Goal: Task Accomplishment & Management: Use online tool/utility

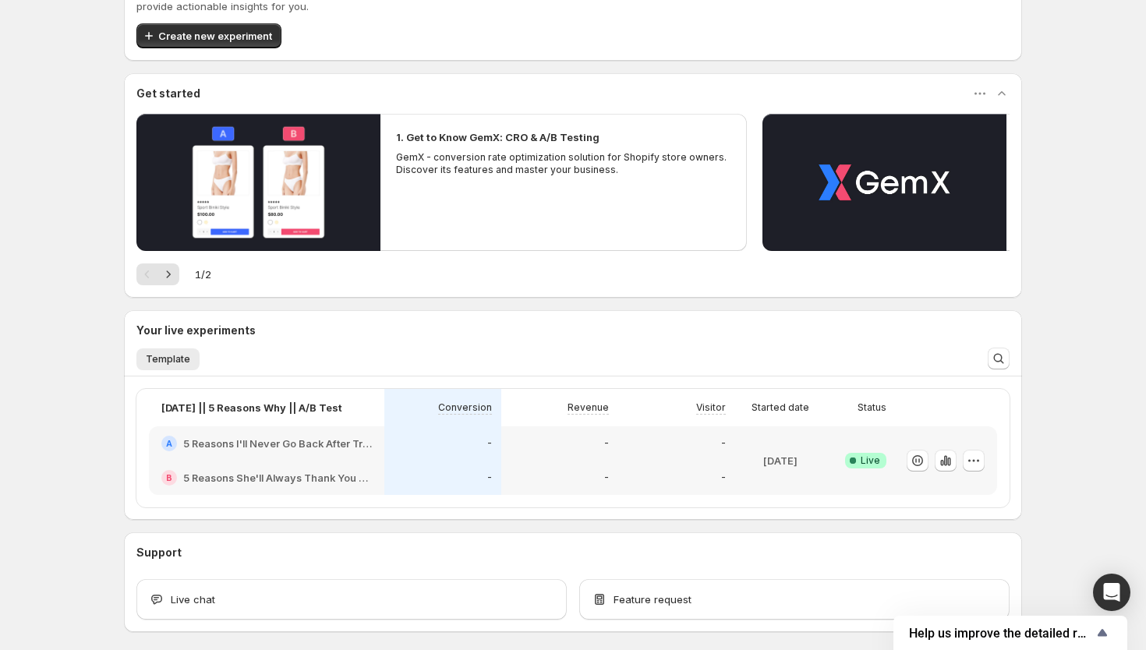
scroll to position [136, 0]
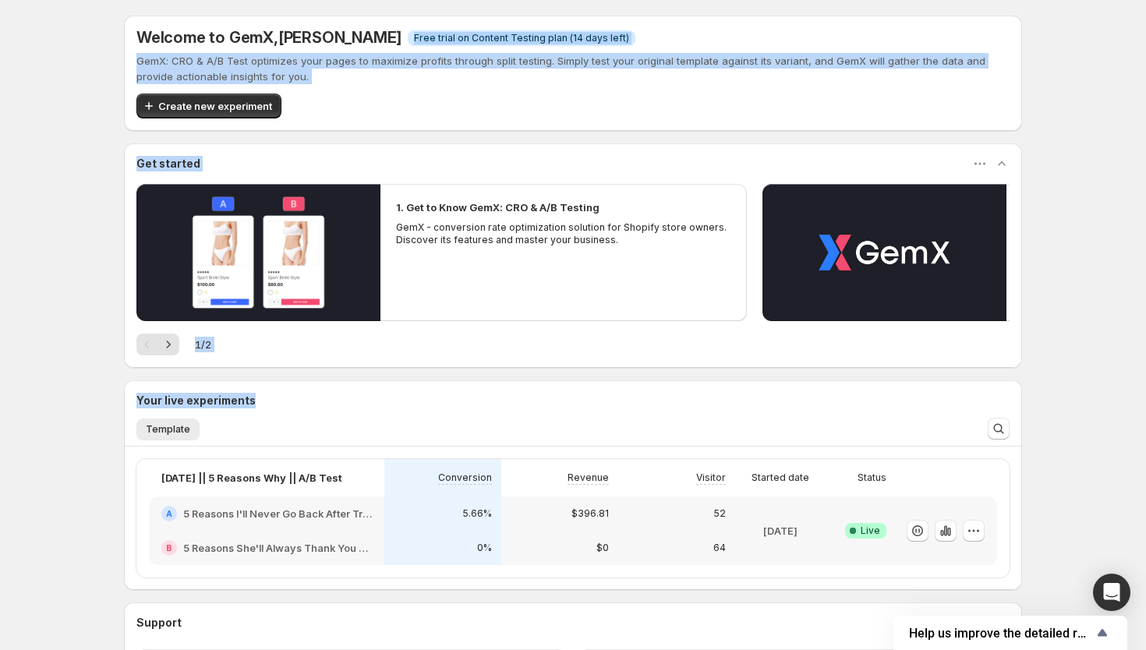
drag, startPoint x: 547, startPoint y: 399, endPoint x: 536, endPoint y: -119, distance: 517.8
click at [536, 0] on html "Welcome to GemX , Bilal Abubakar Info Free trial on Content Testing plan (14 da…" at bounding box center [573, 325] width 1146 height 650
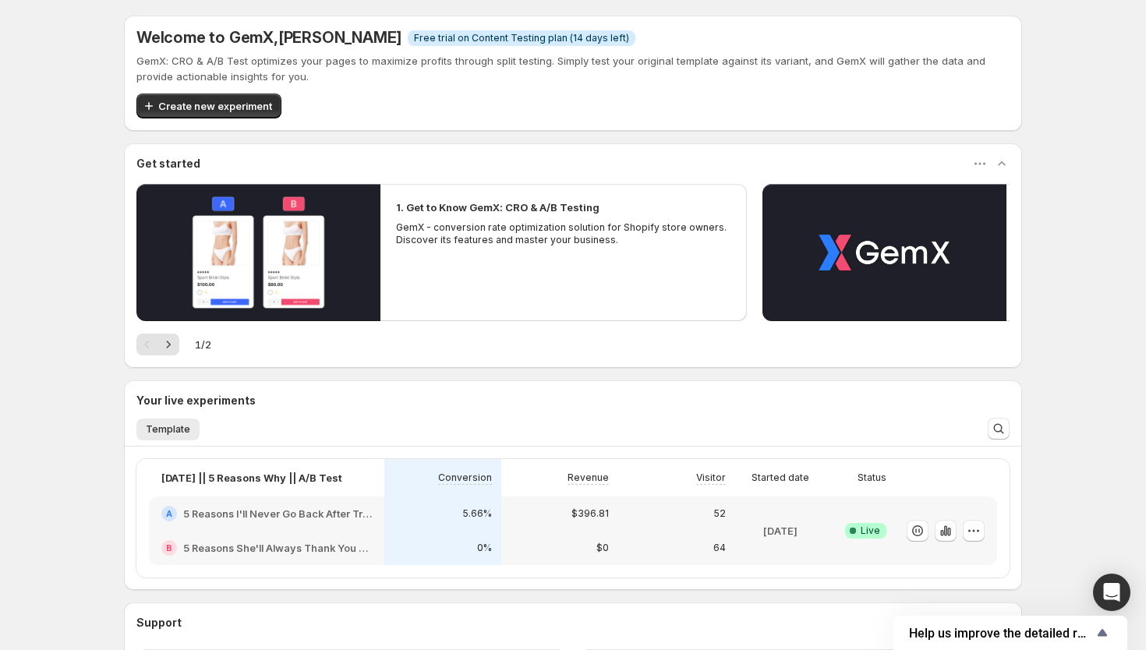
click at [1021, 523] on div "13/10/25 || 5 Reasons Why || A/B Test Conversion Revenue Visitor Started date S…" at bounding box center [573, 518] width 898 height 143
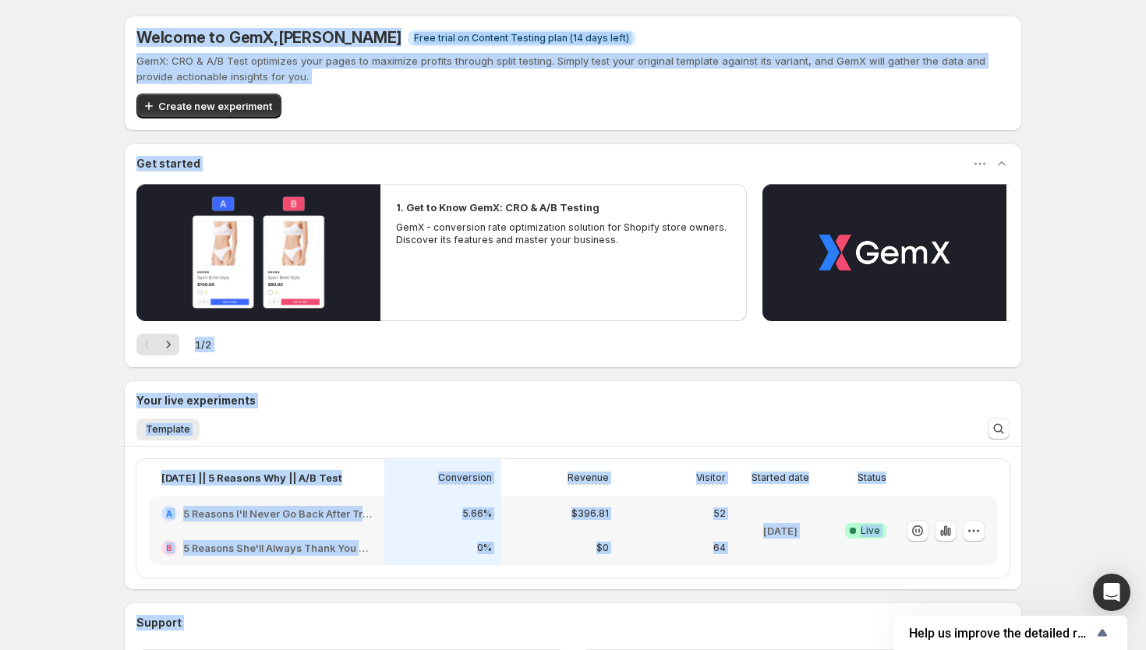
drag, startPoint x: 1023, startPoint y: 565, endPoint x: -169, endPoint y: -87, distance: 1358.7
click at [0, 0] on html "Welcome to GemX , Bilal Abubakar Info Free trial on Content Testing plan (14 da…" at bounding box center [573, 325] width 1146 height 650
click at [47, 245] on div "Welcome to GemX , Bilal Abubakar Info Free trial on Content Testing plan (14 da…" at bounding box center [573, 393] width 1146 height 787
drag, startPoint x: 265, startPoint y: 642, endPoint x: -140, endPoint y: -73, distance: 820.9
click at [0, 0] on html "Welcome to GemX , Bilal Abubakar Info Free trial on Content Testing plan (14 da…" at bounding box center [573, 325] width 1146 height 650
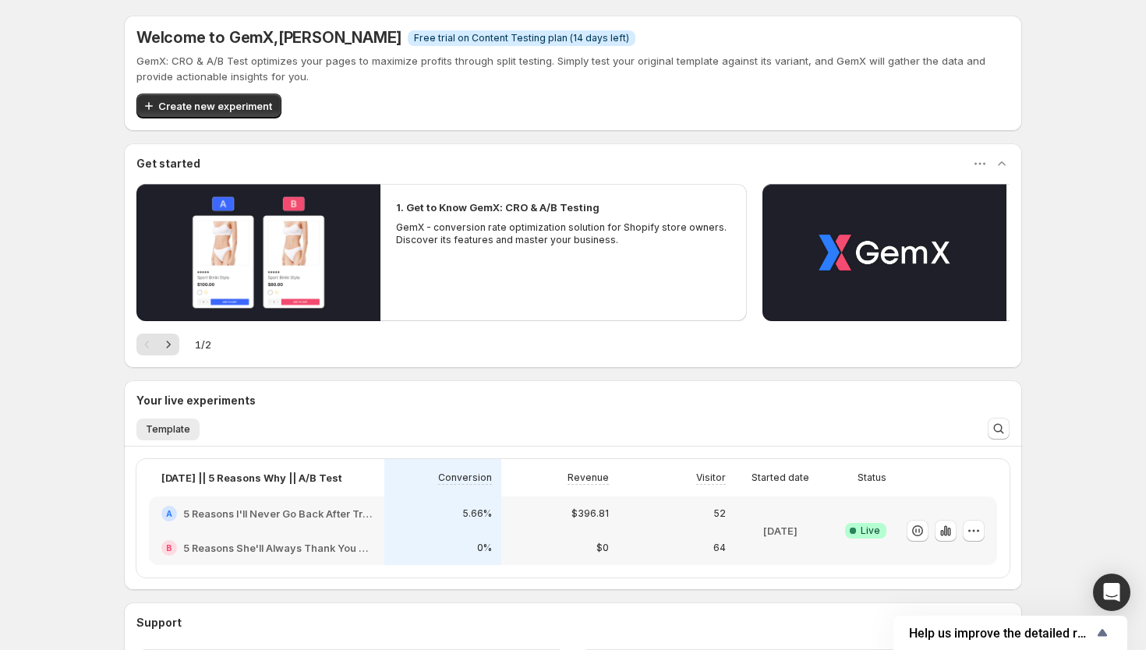
click at [1076, 465] on div "Welcome to GemX , Bilal Abubakar Info Free trial on Content Testing plan (14 da…" at bounding box center [573, 393] width 1146 height 787
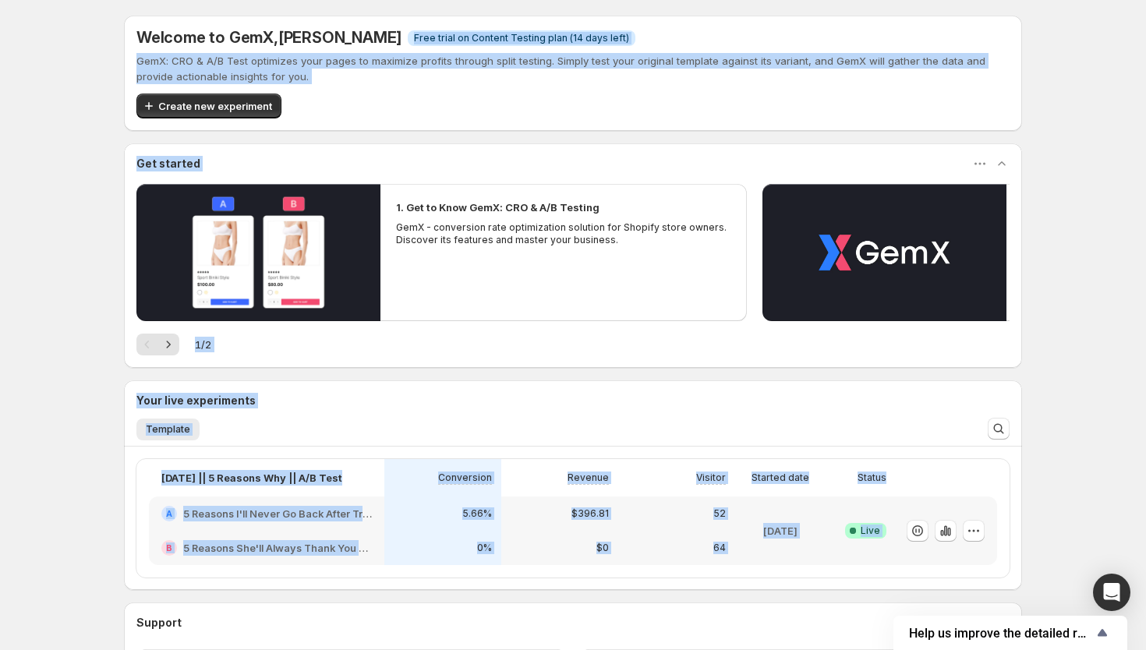
click at [613, 139] on div "Welcome to GemX , Bilal Abubakar Info Free trial on Content Testing plan (14 da…" at bounding box center [573, 359] width 898 height 687
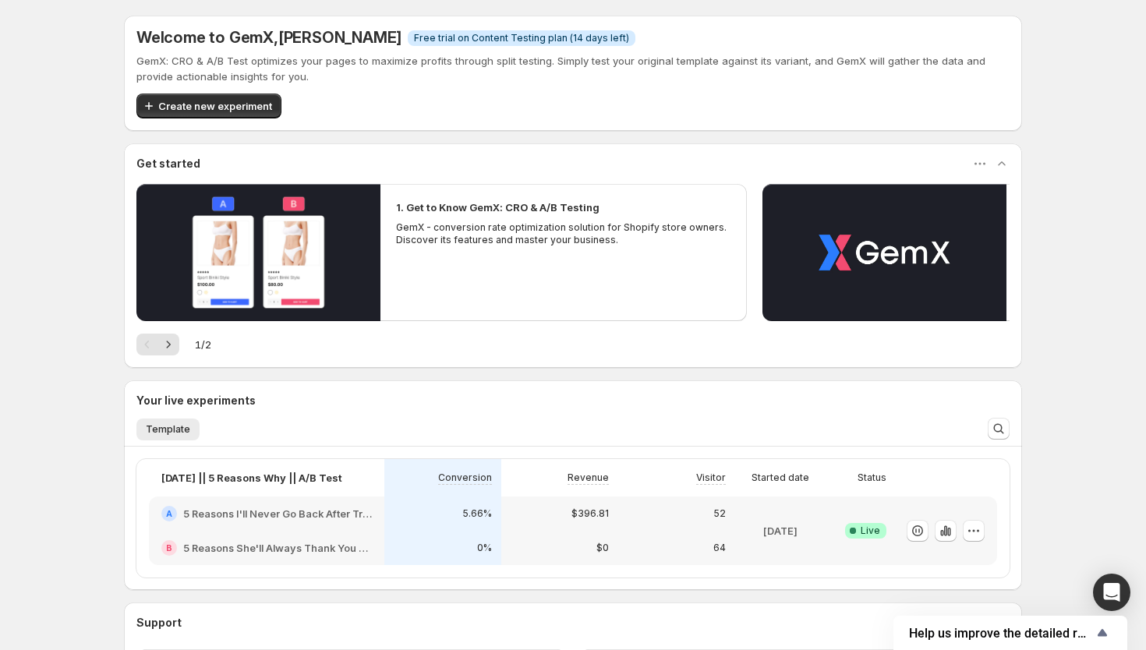
click at [613, 144] on div "Get started" at bounding box center [573, 163] width 898 height 41
click at [613, 137] on div "Welcome to GemX , Bilal Abubakar Info Free trial on Content Testing plan (14 da…" at bounding box center [573, 359] width 898 height 687
click at [608, 115] on div "Create new experiment" at bounding box center [572, 106] width 873 height 25
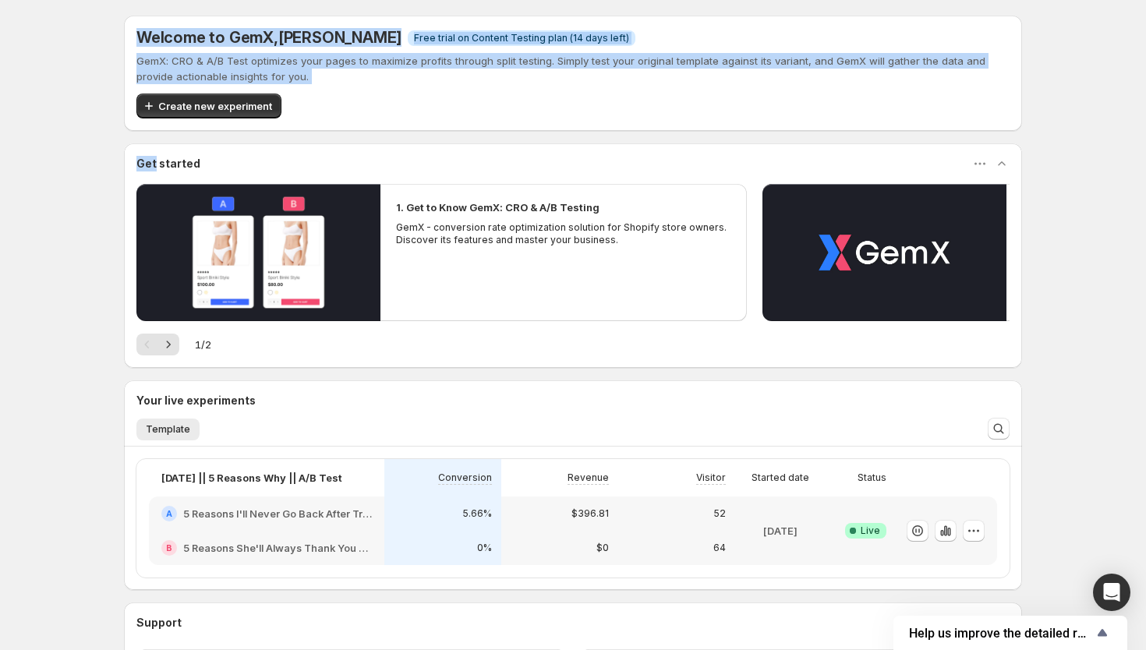
drag, startPoint x: 608, startPoint y: 115, endPoint x: 182, endPoint y: -213, distance: 537.7
click at [182, 0] on html "Welcome to GemX , Bilal Abubakar Info Free trial on Content Testing plan (14 da…" at bounding box center [573, 325] width 1146 height 650
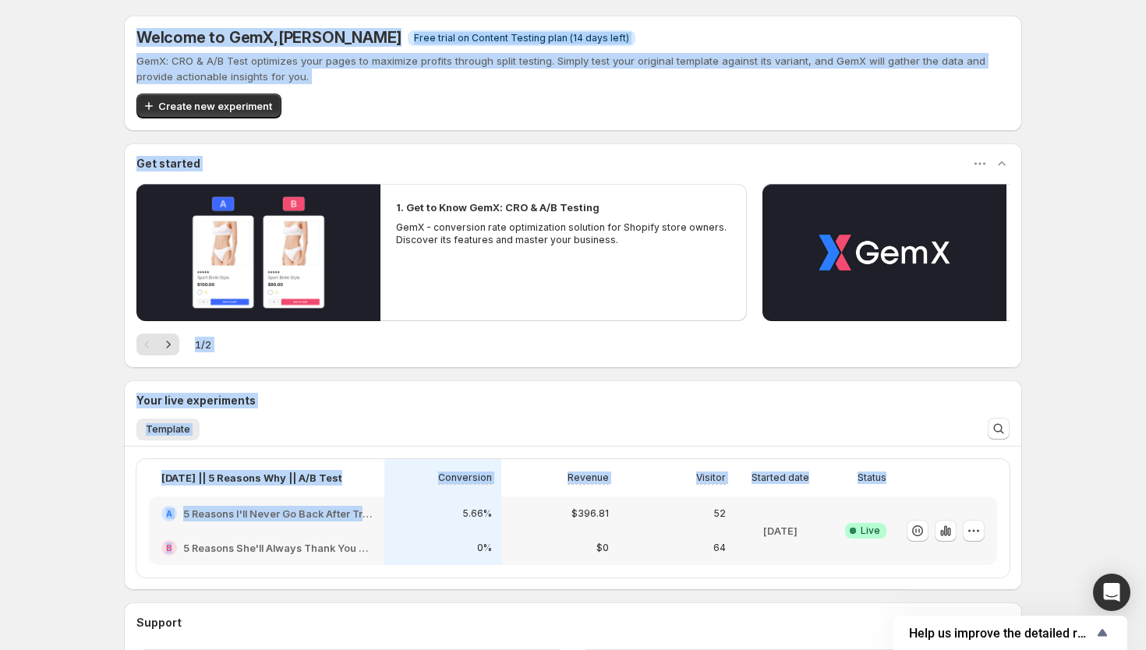
drag, startPoint x: 89, startPoint y: 583, endPoint x: -57, endPoint y: -133, distance: 731.2
click at [0, 0] on html "Welcome to GemX , Bilal Abubakar Info Free trial on Content Testing plan (14 da…" at bounding box center [573, 325] width 1146 height 650
click at [439, 122] on div "Welcome to GemX , Bilal Abubakar Info Free trial on Content Testing plan (14 da…" at bounding box center [573, 73] width 898 height 115
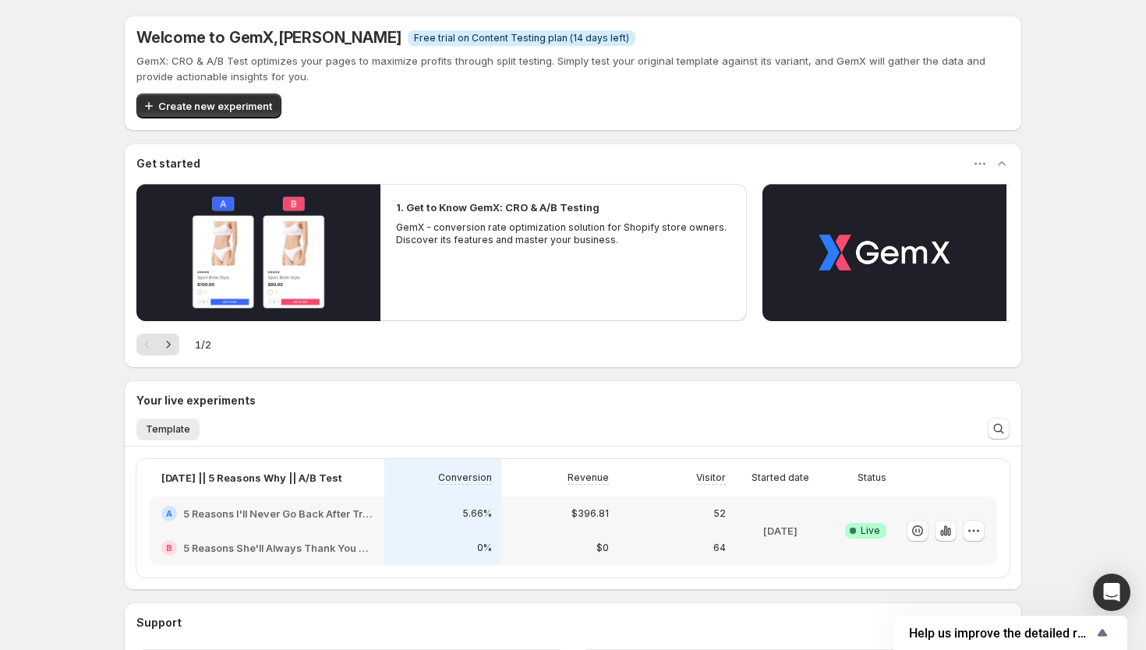
click at [1065, 276] on div "Welcome to GemX , Bilal Abubakar Info Free trial on Content Testing plan (14 da…" at bounding box center [573, 393] width 1146 height 787
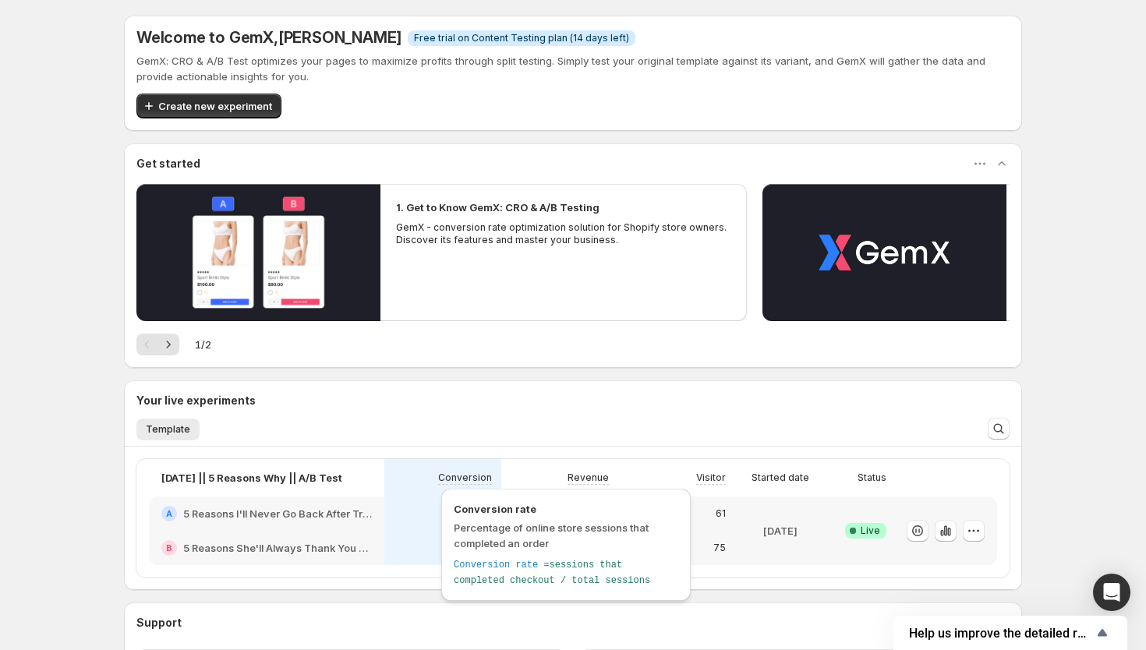
click at [456, 542] on span "Percentage of online store sessions that completed an order" at bounding box center [551, 536] width 195 height 28
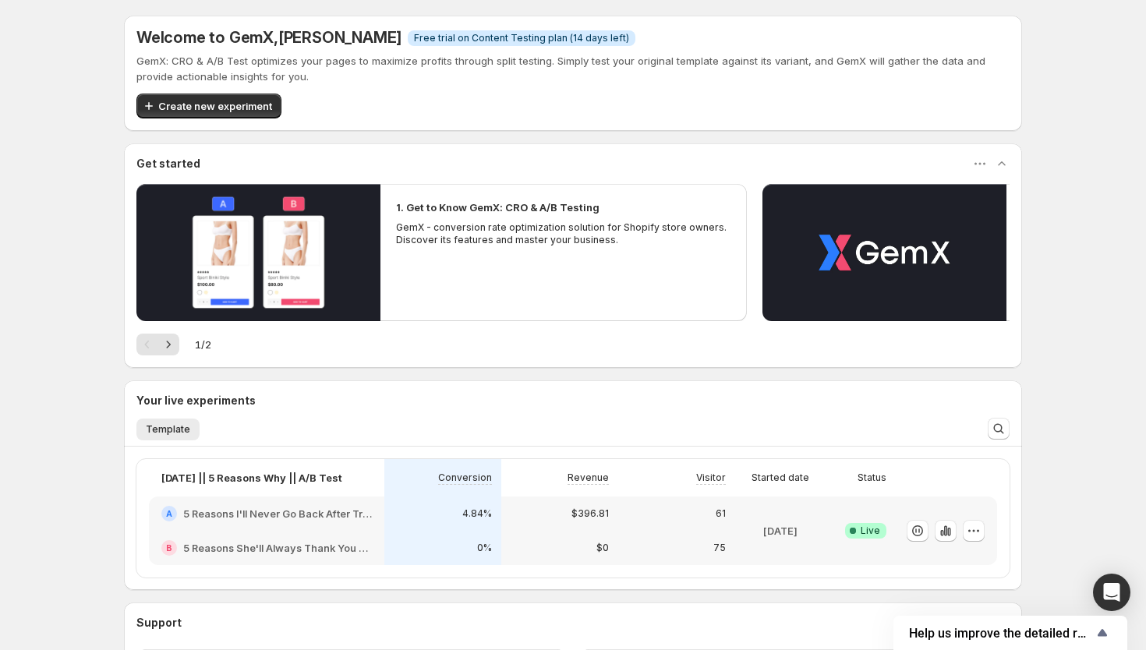
click at [385, 529] on div "4.84%" at bounding box center [442, 514] width 117 height 34
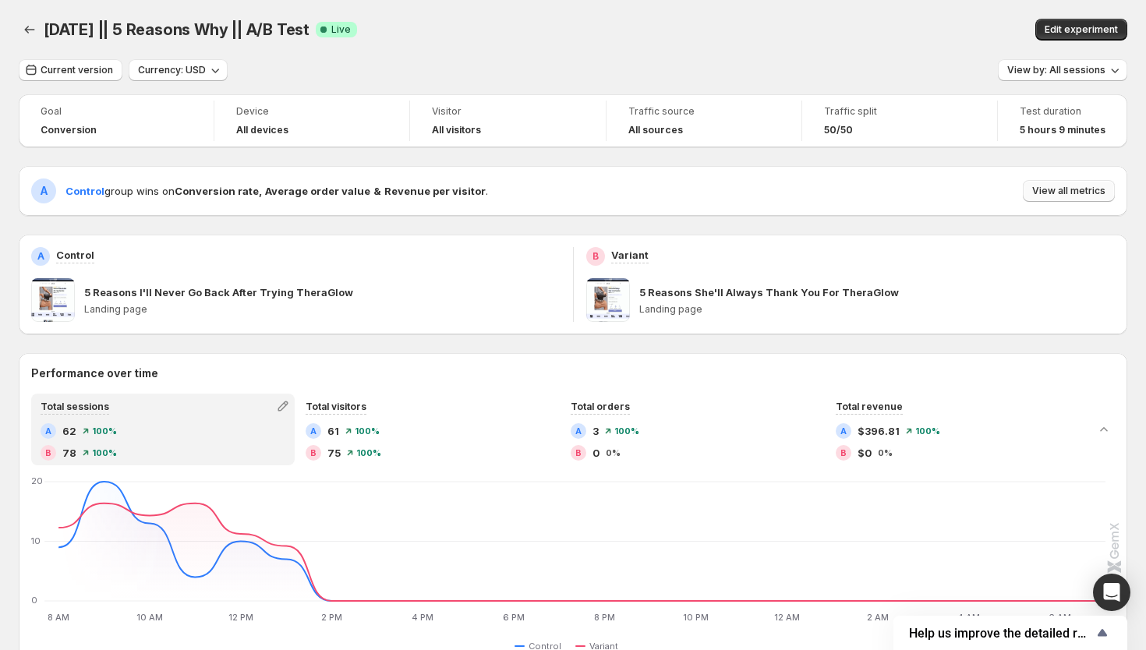
click at [1081, 199] on button "View all metrics" at bounding box center [1069, 191] width 92 height 22
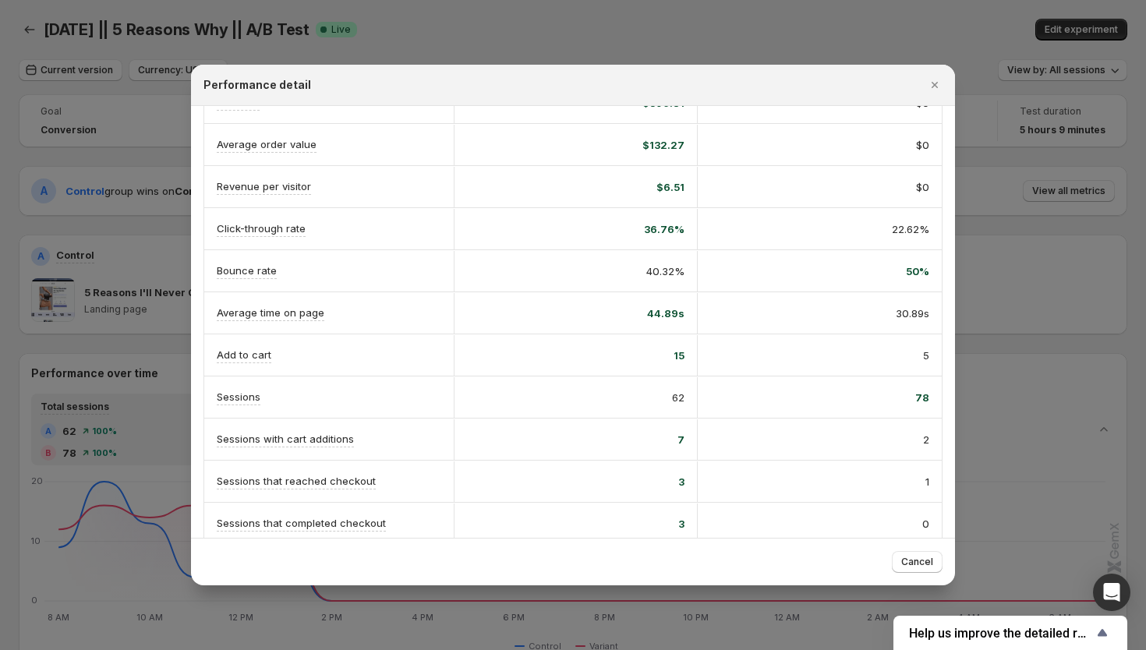
scroll to position [194, 0]
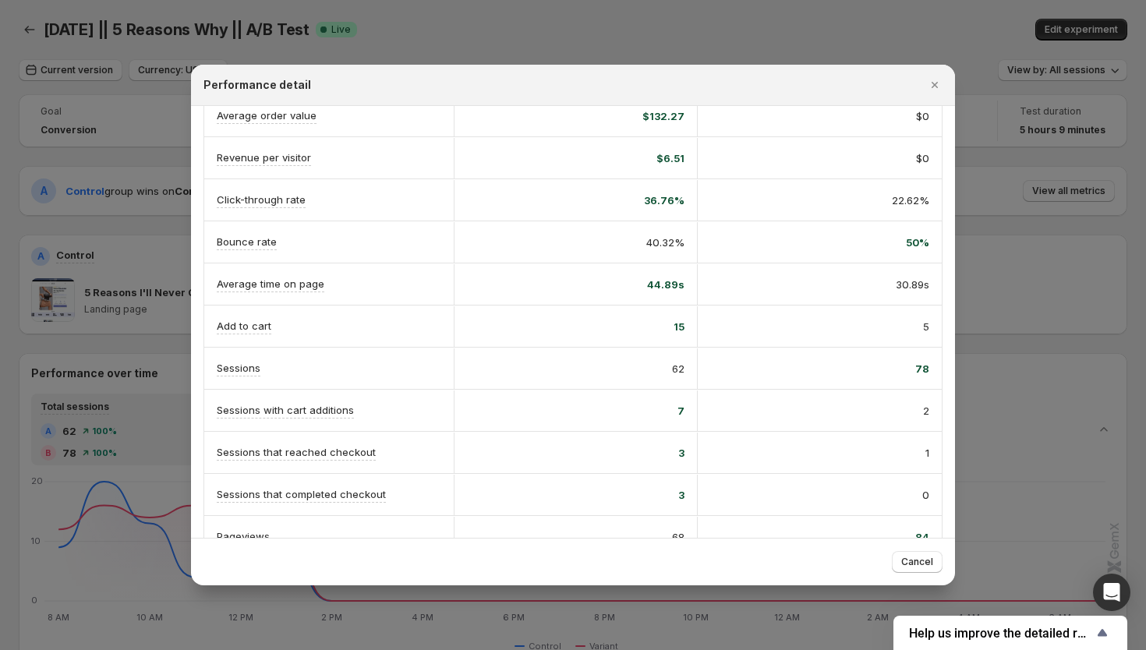
click at [1007, 211] on div at bounding box center [573, 325] width 1146 height 650
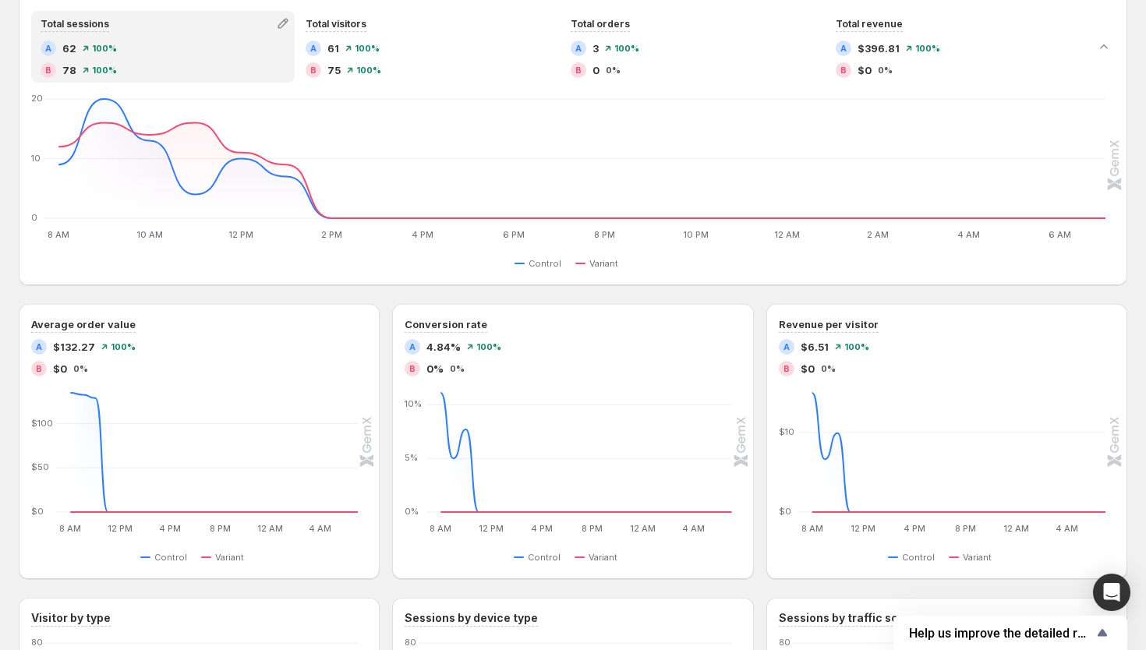
scroll to position [218, 0]
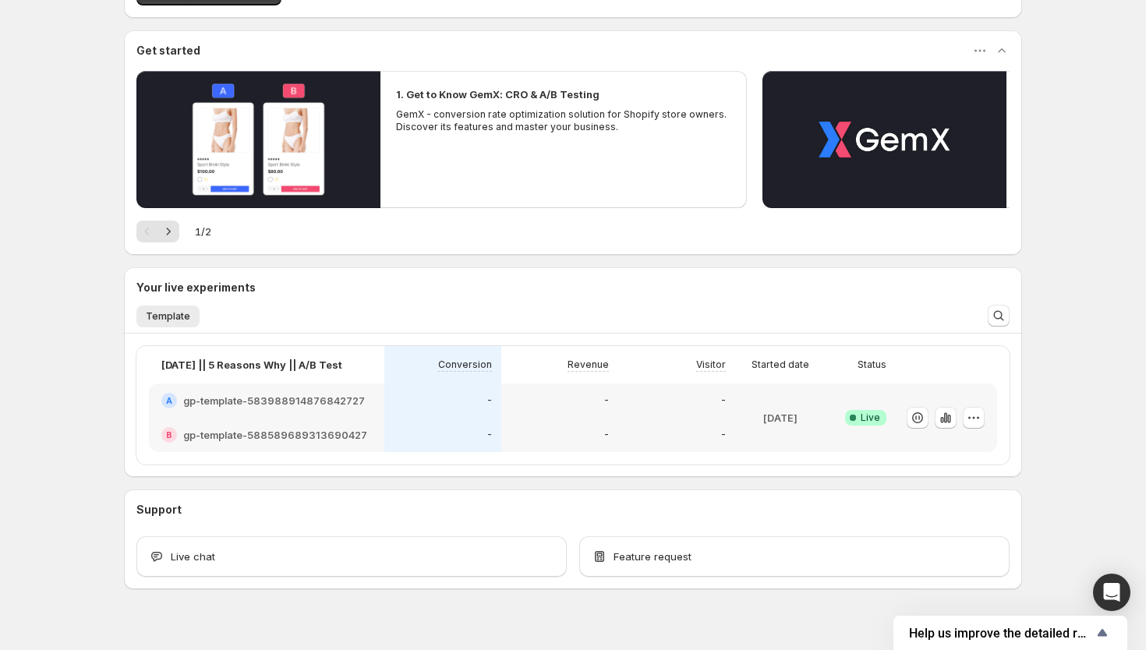
scroll to position [136, 0]
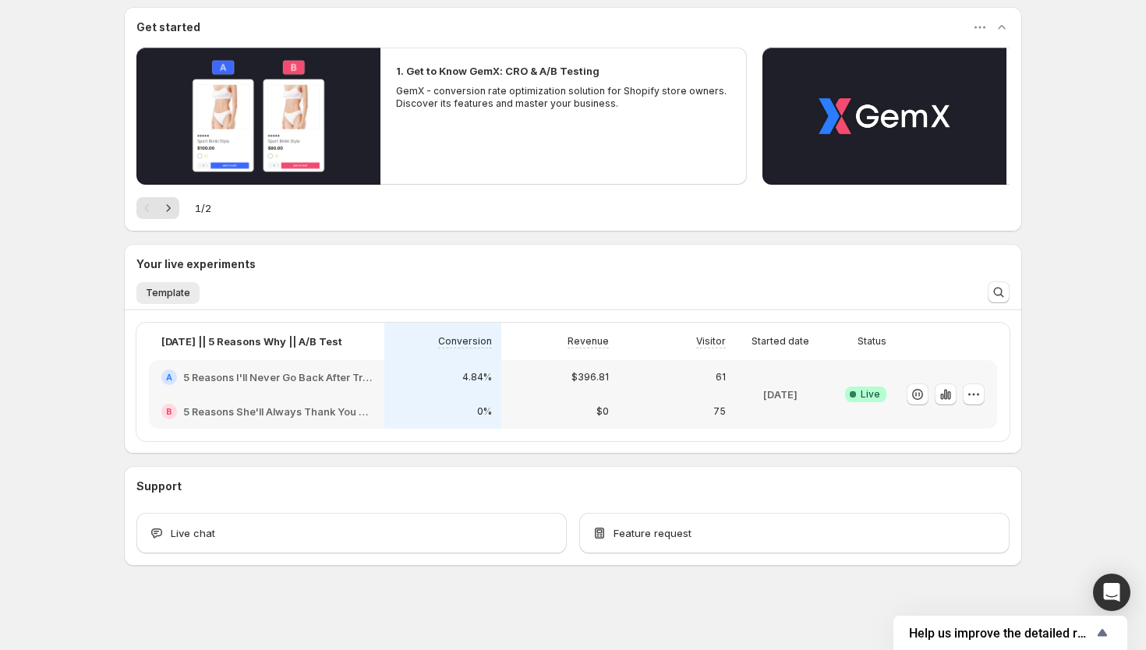
click at [571, 389] on div "$396.81" at bounding box center [559, 377] width 117 height 34
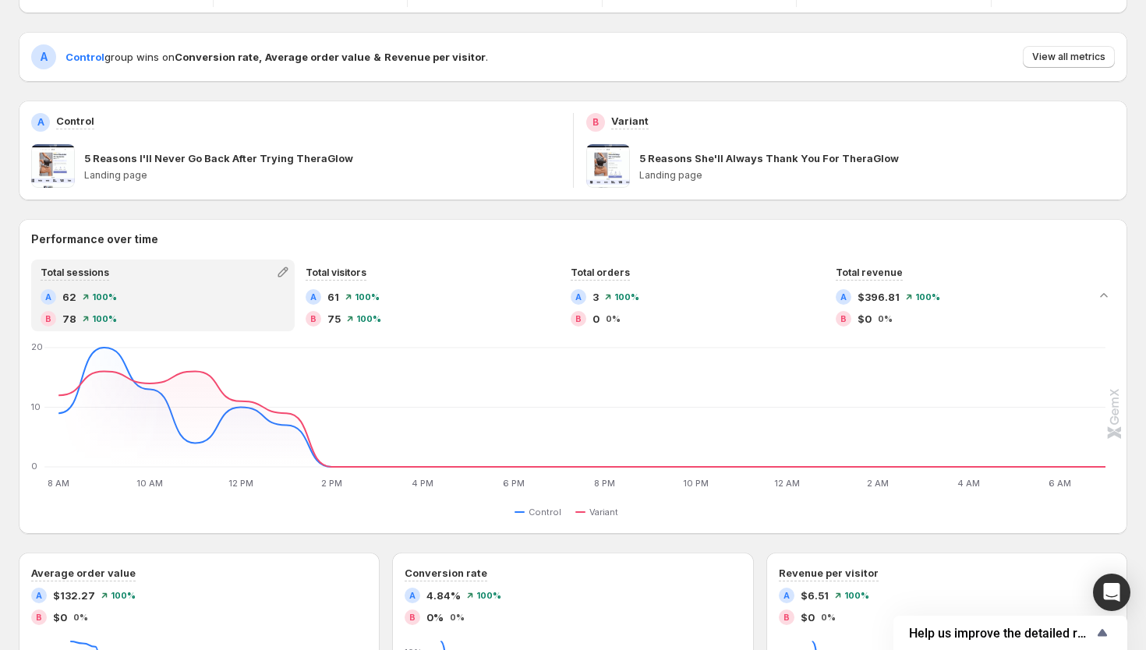
scroll to position [246, 0]
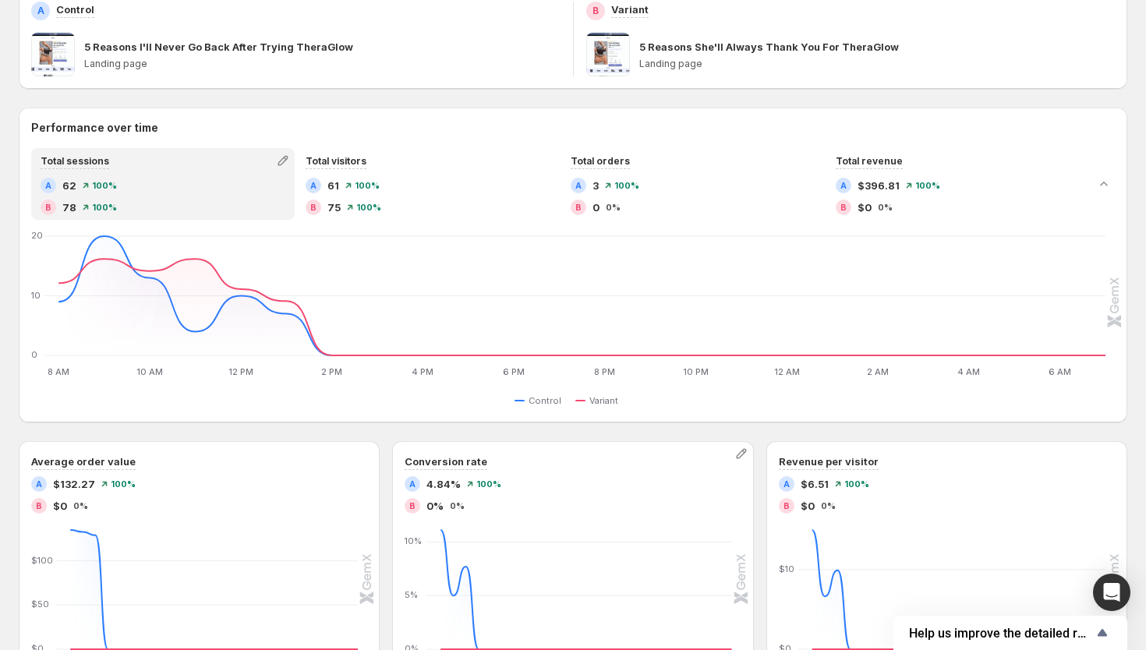
drag, startPoint x: 620, startPoint y: 487, endPoint x: 616, endPoint y: 467, distance: 19.9
click at [616, 469] on div "Conversion rate A 4.84% 100% B 0% 0%" at bounding box center [573, 484] width 336 height 60
click at [616, 467] on div "Conversion rate" at bounding box center [573, 462] width 336 height 16
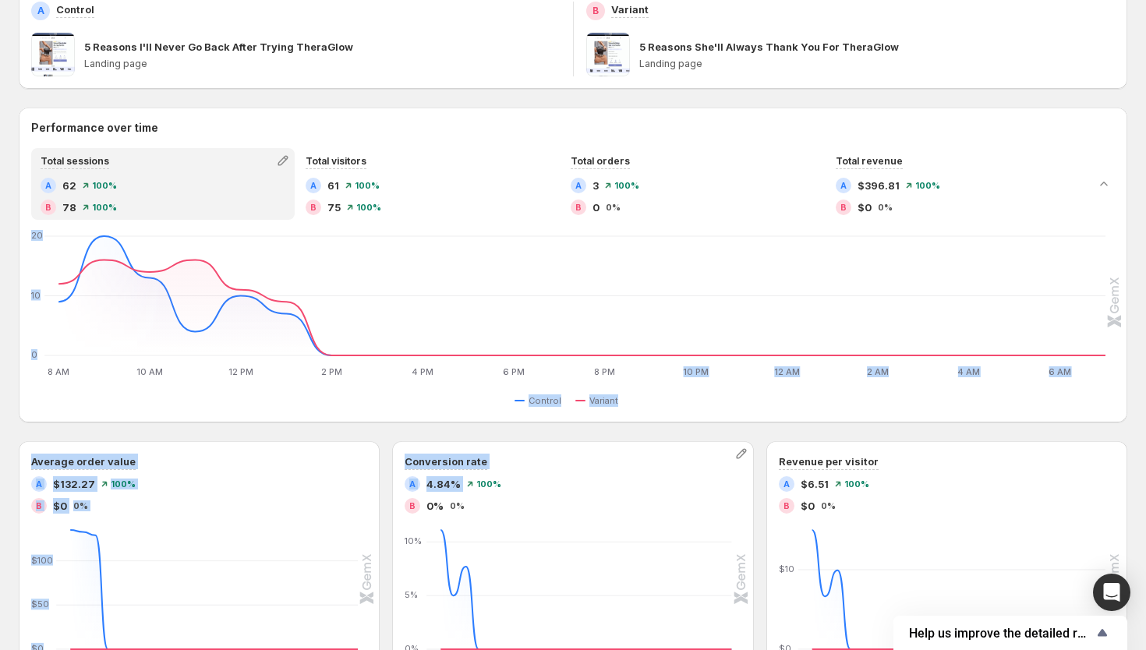
drag, startPoint x: 641, startPoint y: 473, endPoint x: 577, endPoint y: 30, distance: 447.5
click at [577, 37] on div "Goal Conversion Device All devices Visitor All visitors Traffic source All sour…" at bounding box center [573, 445] width 1109 height 1192
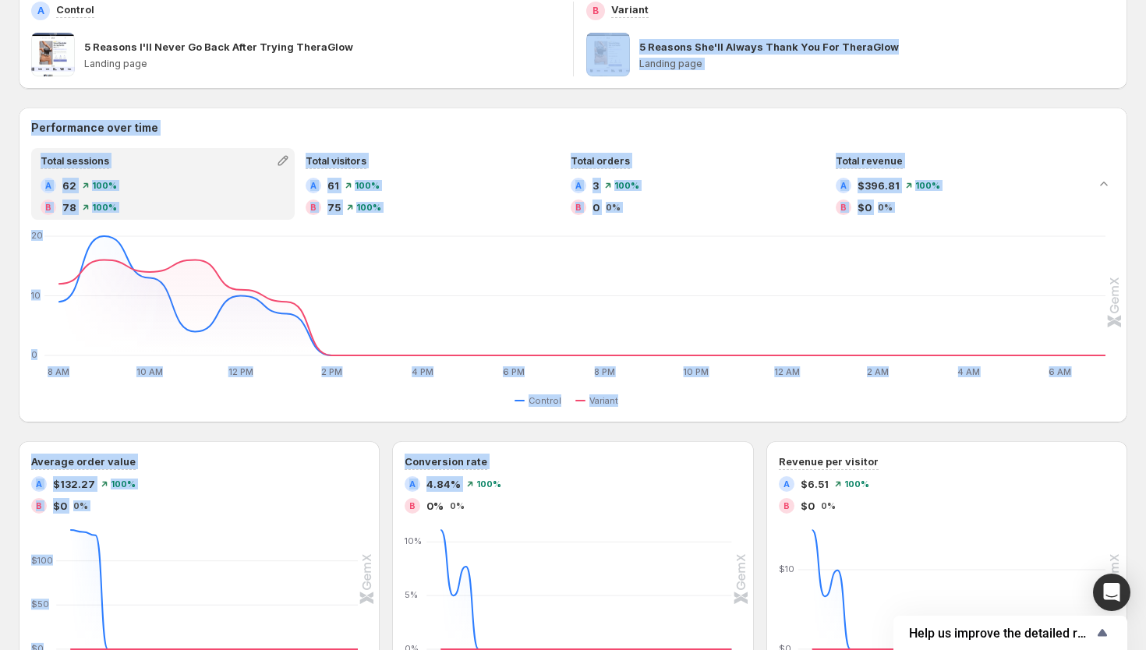
click at [419, 124] on h2 "Performance over time" at bounding box center [573, 128] width 1084 height 16
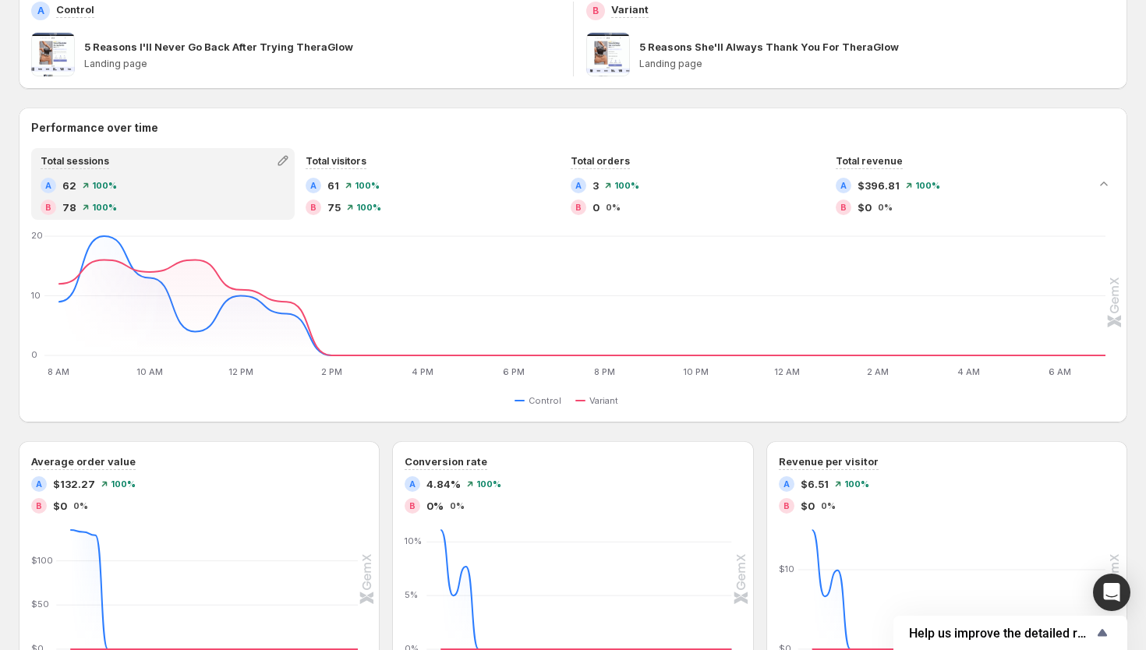
scroll to position [0, 0]
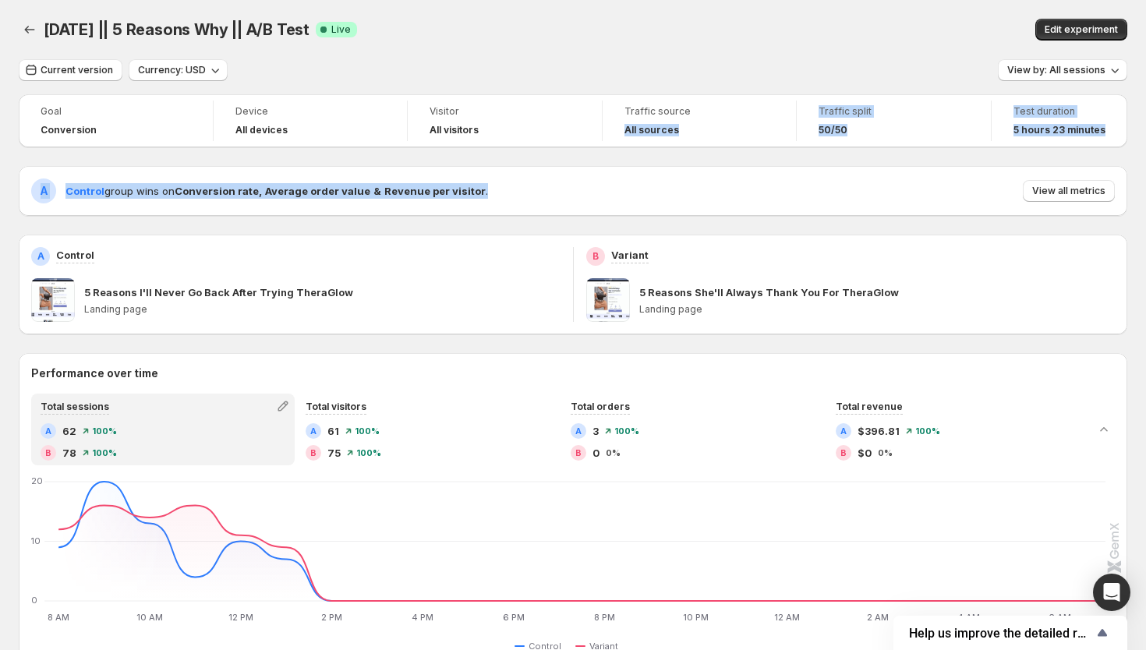
drag, startPoint x: 662, startPoint y: 216, endPoint x: 550, endPoint y: -16, distance: 257.0
click at [550, 0] on html "13/10/25 || 5 Reasons Why || A/B Test. This page is ready 13/10/25 || 5 Reasons…" at bounding box center [573, 325] width 1146 height 650
